Goal: Task Accomplishment & Management: Manage account settings

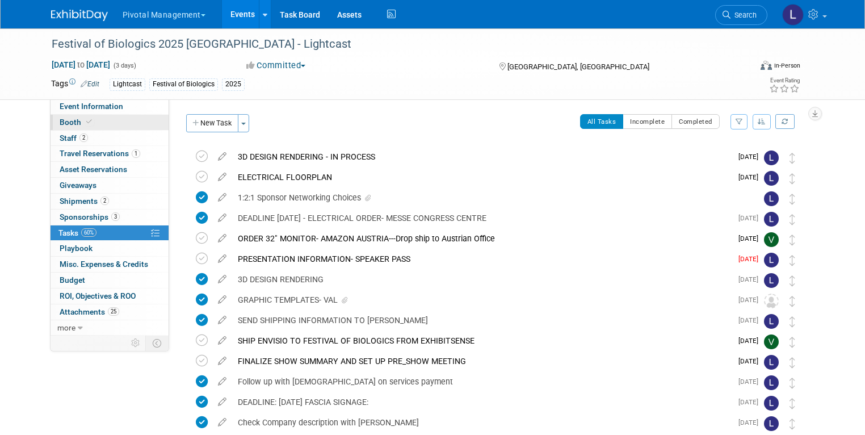
click at [66, 122] on span "Booth" at bounding box center [77, 121] width 35 height 9
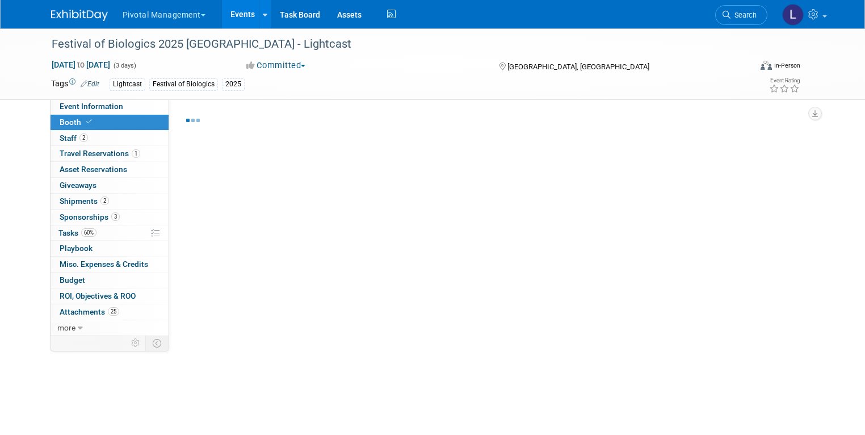
select select "Yes"
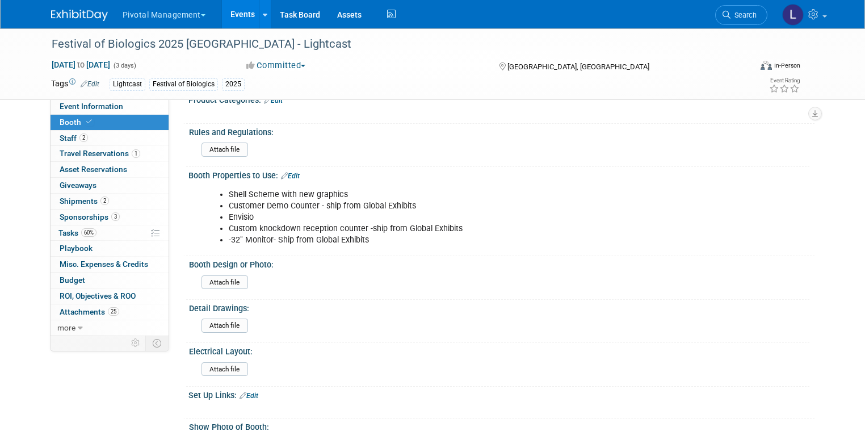
scroll to position [555, 0]
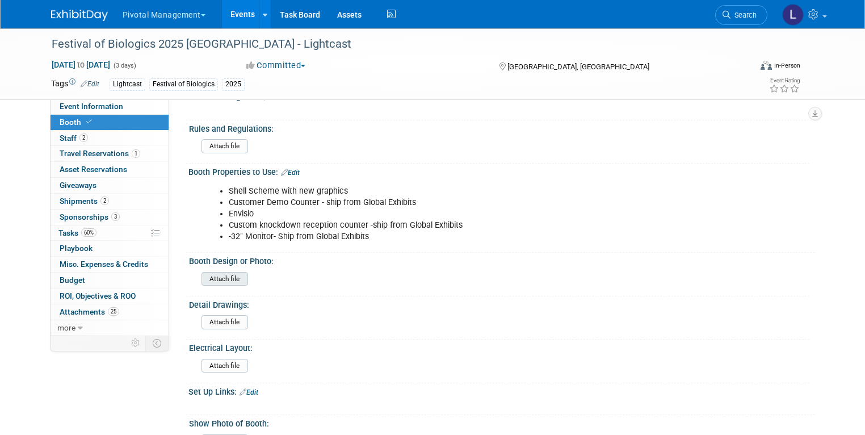
click at [201, 272] on input "file" at bounding box center [170, 278] width 154 height 13
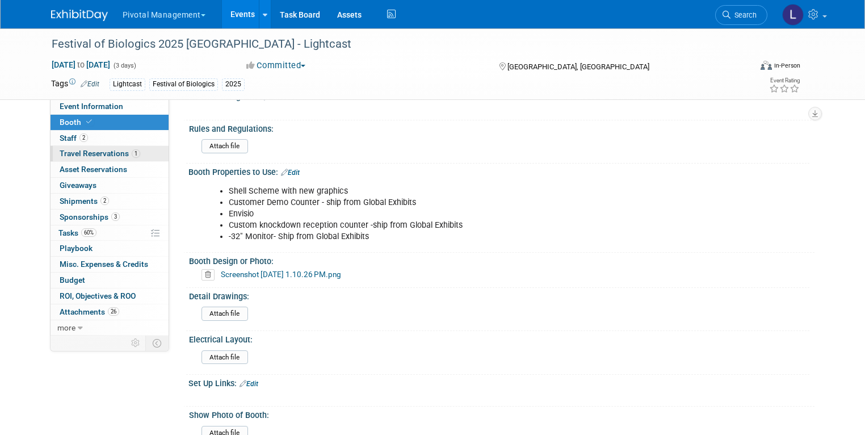
click at [88, 157] on span "Travel Reservations 1" at bounding box center [100, 153] width 81 height 9
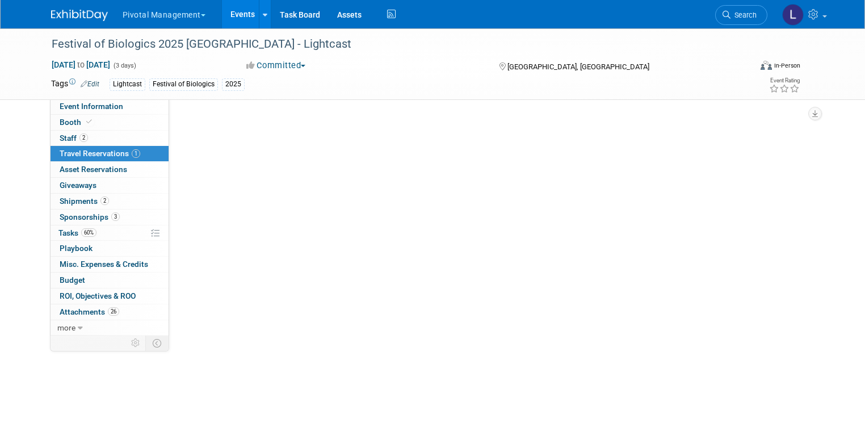
scroll to position [0, 0]
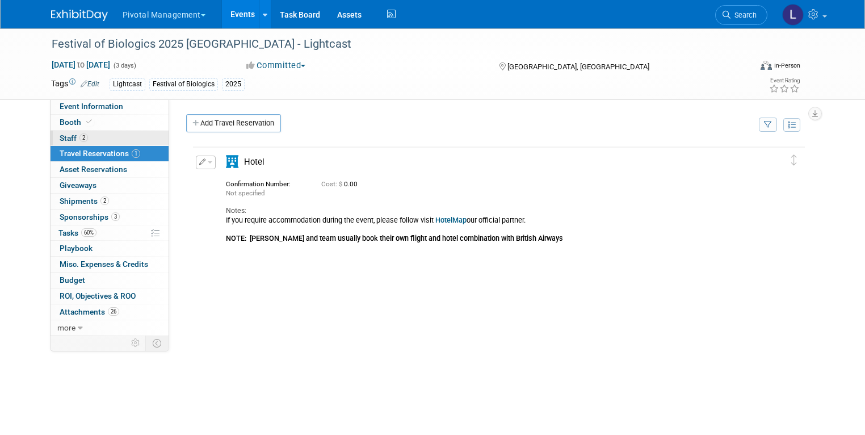
click at [68, 135] on span "Staff 2" at bounding box center [74, 137] width 28 height 9
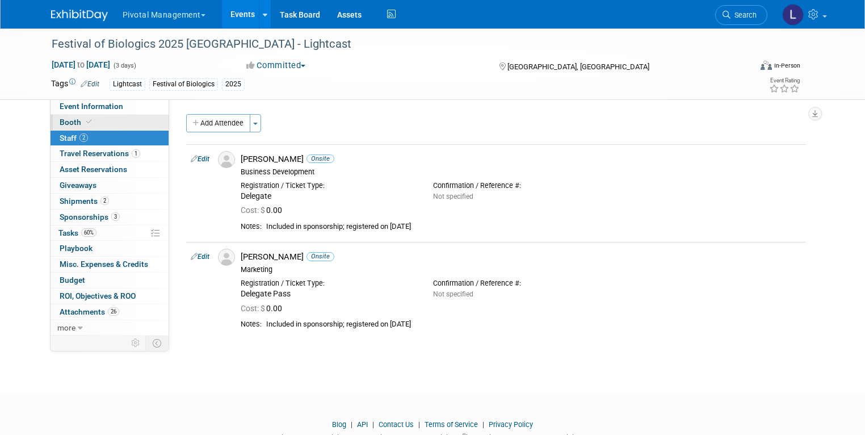
click at [60, 122] on span "Booth" at bounding box center [77, 121] width 35 height 9
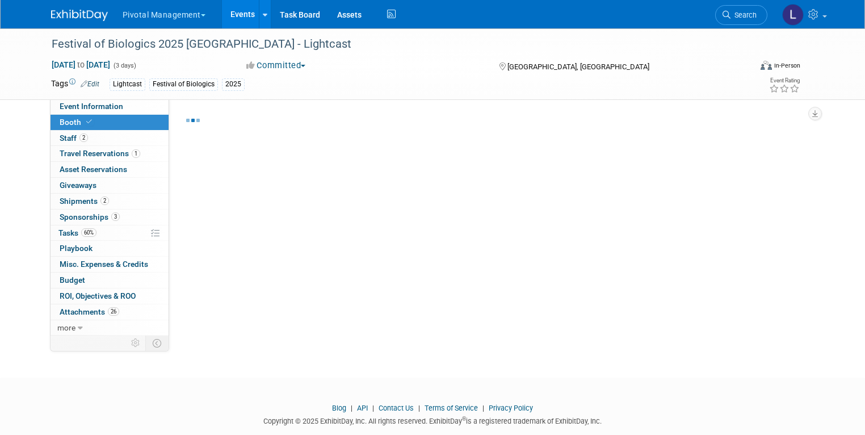
select select "Yes"
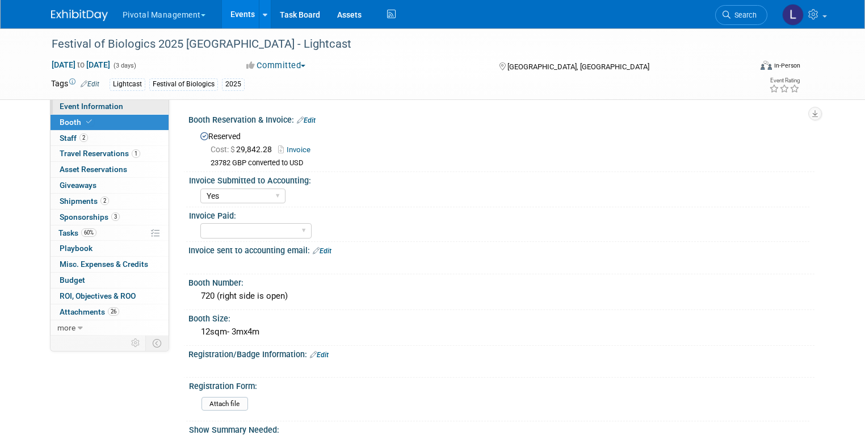
click at [64, 111] on link "Event Information" at bounding box center [110, 106] width 118 height 15
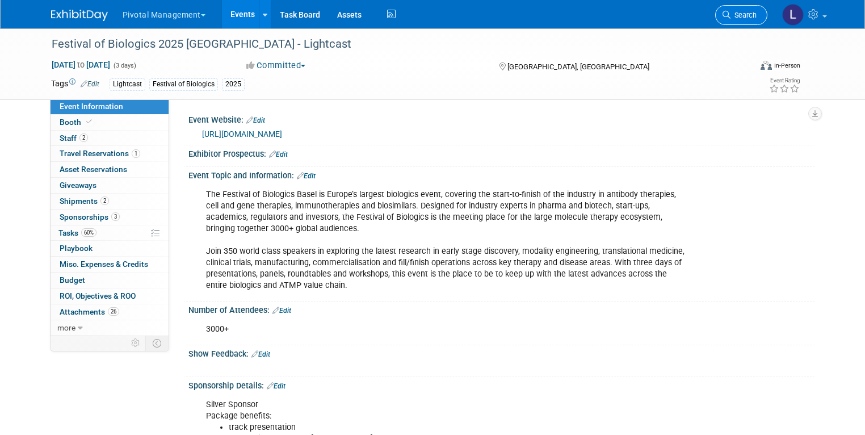
click at [748, 22] on link "Search" at bounding box center [741, 15] width 52 height 20
click at [0, 0] on div "Recently Viewed Events: Festival of Biologics 2025 Basel - Lightcast In-Person …" at bounding box center [0, 0] width 0 height 0
click at [234, 15] on link "Events" at bounding box center [242, 14] width 41 height 28
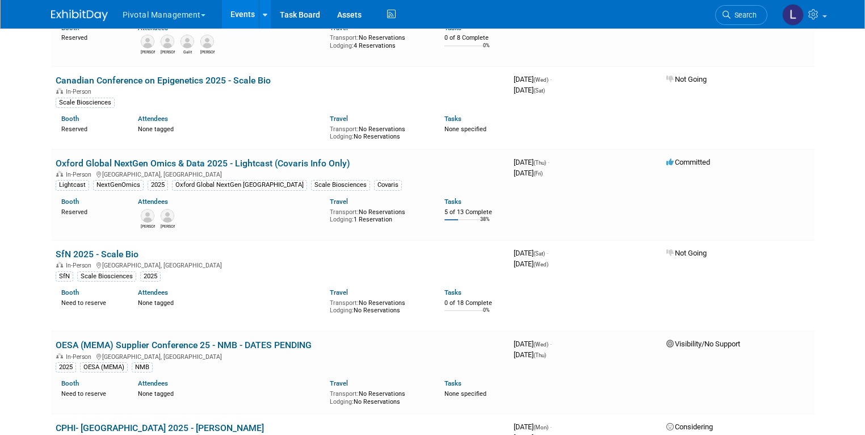
scroll to position [3226, 0]
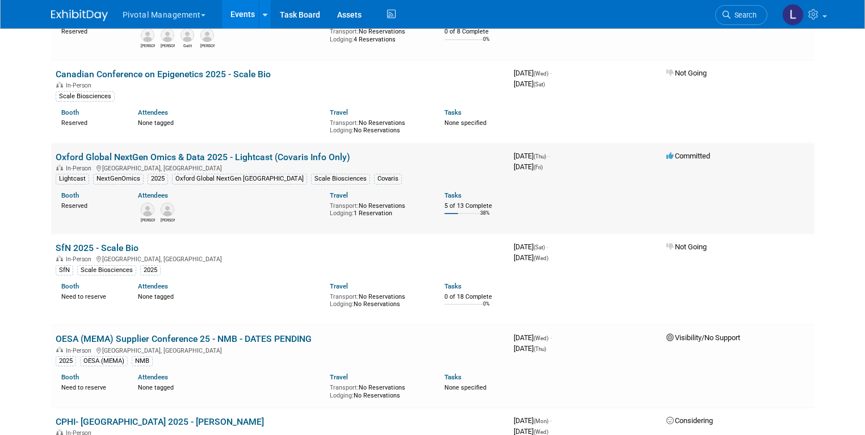
click at [308, 152] on link "Oxford Global NextGen Omics & Data 2025 - Lightcast (Covaris Info Only)" at bounding box center [203, 157] width 295 height 11
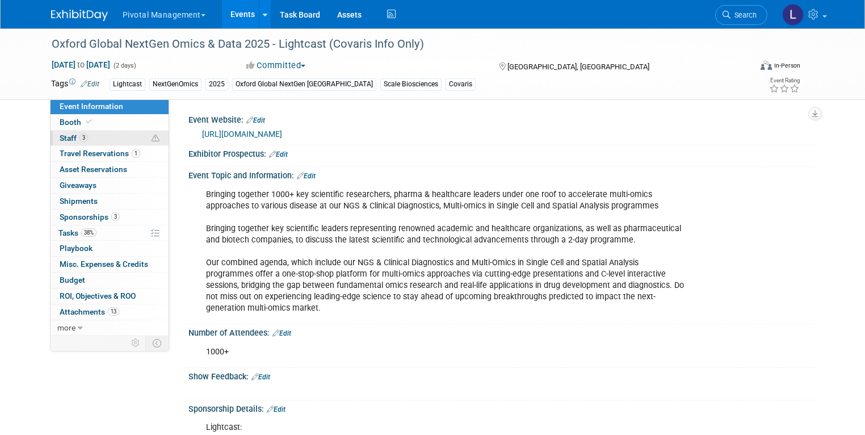
click at [60, 131] on link "3 Staff 3" at bounding box center [110, 138] width 118 height 15
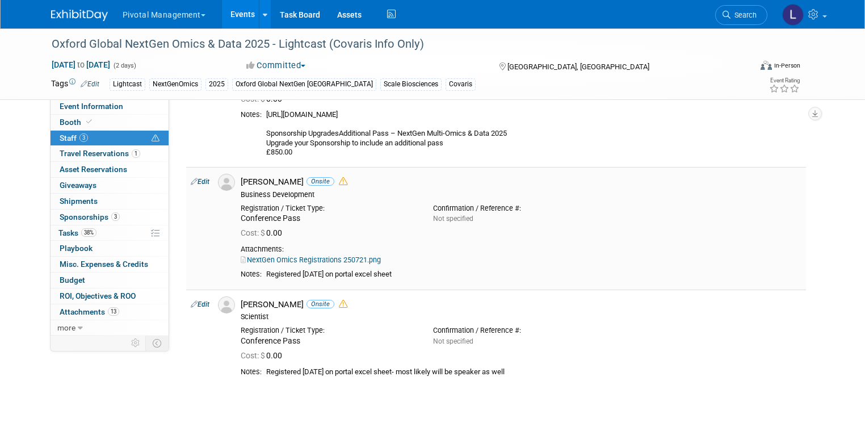
scroll to position [101, 0]
click at [111, 213] on span "3" at bounding box center [115, 216] width 9 height 9
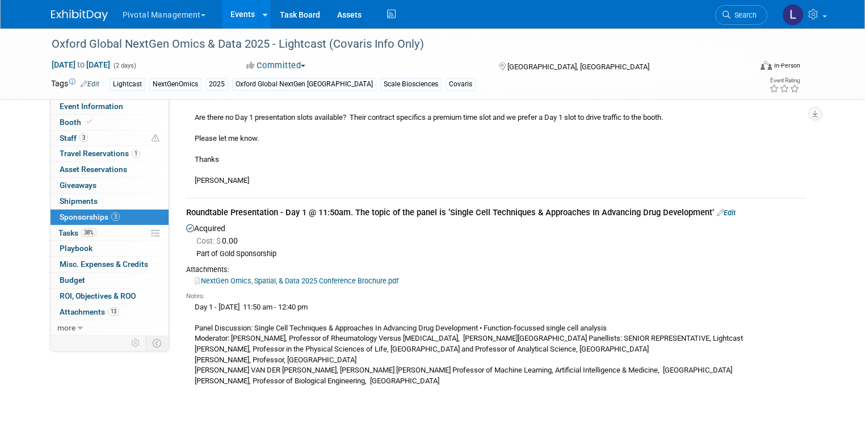
scroll to position [926, 0]
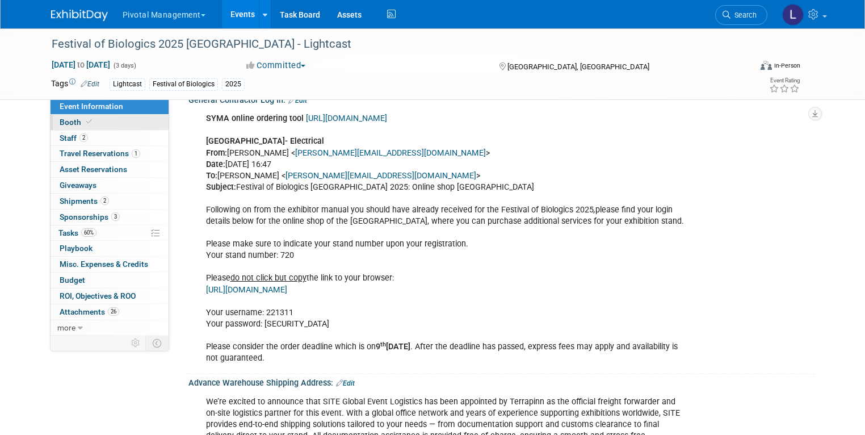
click at [60, 122] on span "Booth" at bounding box center [77, 121] width 35 height 9
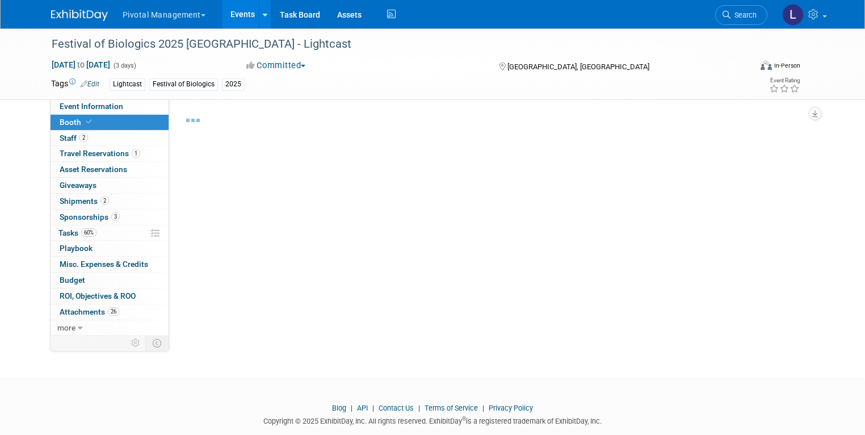
select select "Yes"
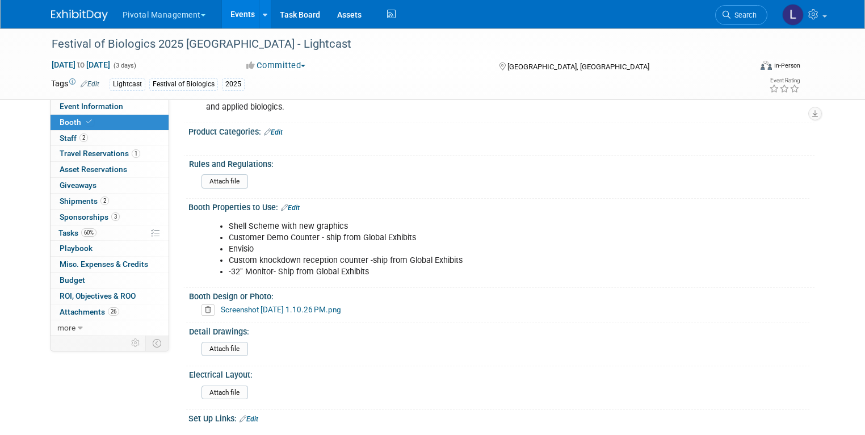
scroll to position [524, 0]
